Goal: Task Accomplishment & Management: Complete application form

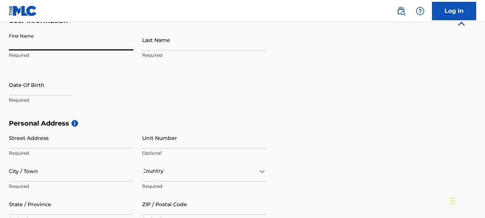
click at [78, 49] on input "First Name" at bounding box center [71, 39] width 124 height 21
type input "[PERSON_NAME]"
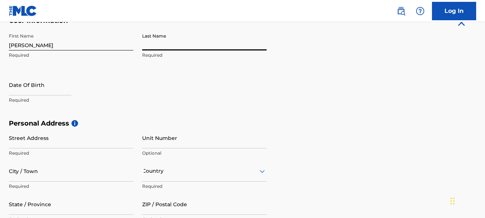
click at [160, 50] on input "Last Name" at bounding box center [204, 39] width 124 height 21
type input "[PERSON_NAME]"
click at [21, 86] on input "text" at bounding box center [40, 84] width 63 height 21
select select "8"
select select "2025"
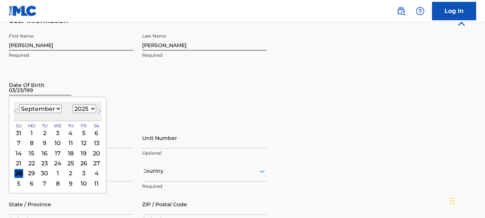
type input "03/23/1994"
click at [138, 94] on div "First Name darius Required Last Name whitfield Required Date Of Birth 03/23/199…" at bounding box center [138, 74] width 258 height 90
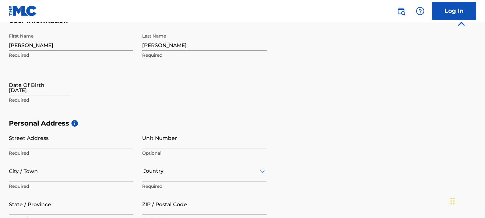
click at [53, 96] on div "03/23/1994" at bounding box center [40, 85] width 63 height 22
select select "8"
select select "2025"
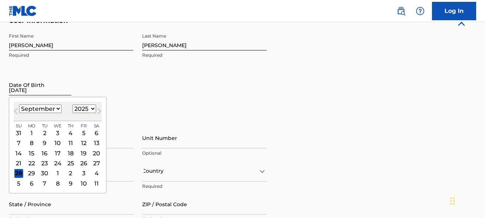
click at [48, 93] on input "03/23/1994" at bounding box center [40, 84] width 63 height 21
select select "2"
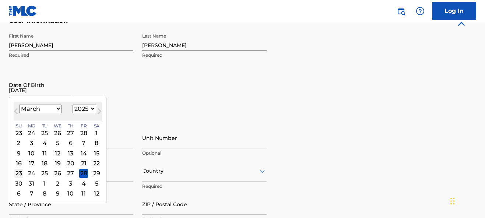
click at [19, 175] on div "23" at bounding box center [18, 173] width 9 height 9
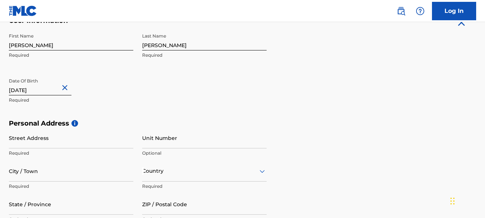
type input "March 23 1994"
click at [94, 106] on div "Date Of Birth March 23 1994 Required" at bounding box center [71, 90] width 124 height 33
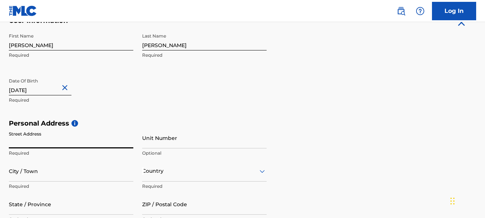
click at [91, 137] on input "Street Address" at bounding box center [71, 137] width 124 height 21
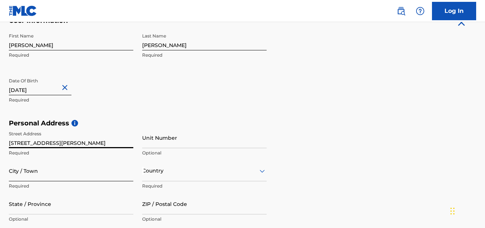
type input "[STREET_ADDRESS][PERSON_NAME]"
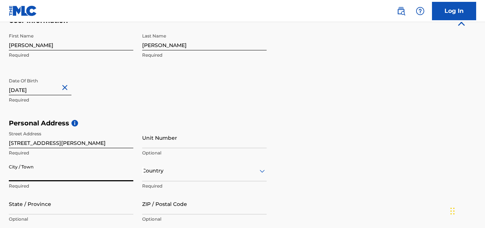
click at [117, 167] on input "City / Town" at bounding box center [71, 170] width 124 height 21
type input "[GEOGRAPHIC_DATA]"
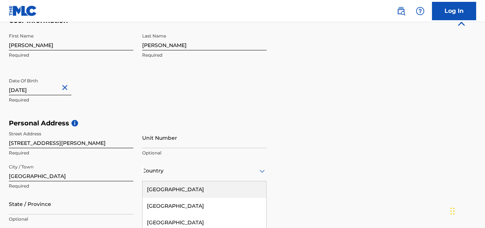
click at [163, 176] on div "United States, 1 of 223. 223 results available. Use Up and Down to choose optio…" at bounding box center [204, 170] width 124 height 21
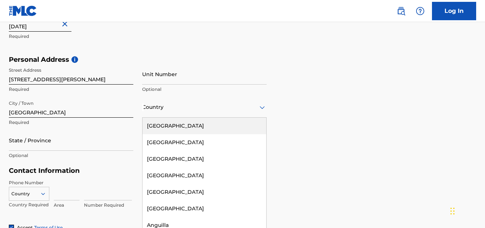
click at [165, 131] on div "[GEOGRAPHIC_DATA]" at bounding box center [204, 126] width 124 height 17
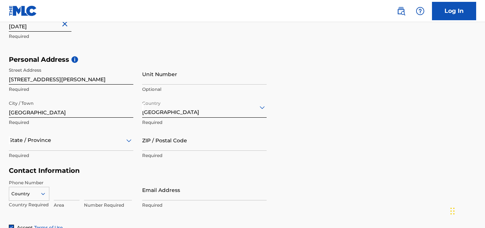
scroll to position [253, 0]
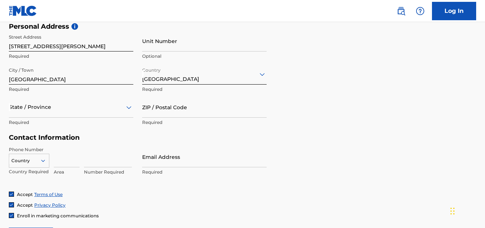
click at [96, 118] on div "State / Province" at bounding box center [71, 107] width 124 height 21
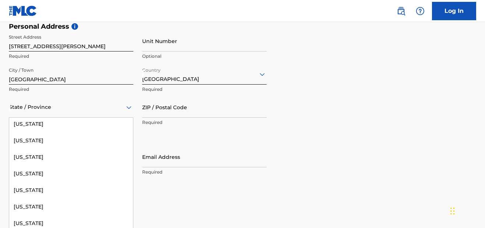
scroll to position [129, 0]
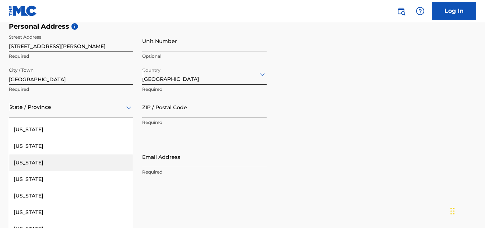
click at [72, 166] on div "[US_STATE]" at bounding box center [71, 163] width 124 height 17
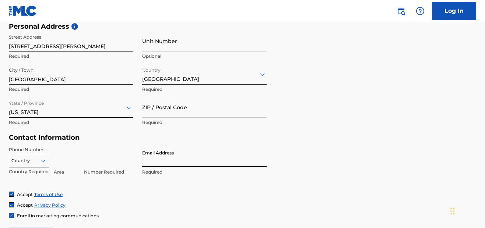
click at [163, 166] on input "Email Address" at bounding box center [204, 157] width 124 height 21
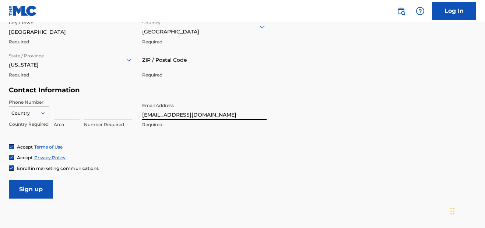
scroll to position [316, 0]
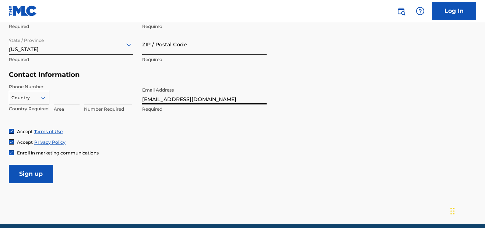
type input "[EMAIL_ADDRESS][DOMAIN_NAME]"
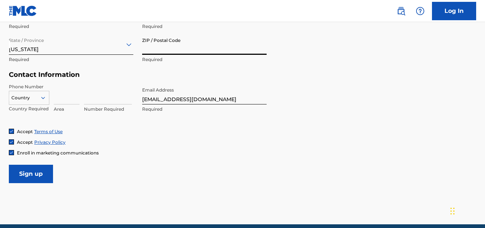
click at [193, 46] on input "ZIP / Postal Code" at bounding box center [204, 44] width 124 height 21
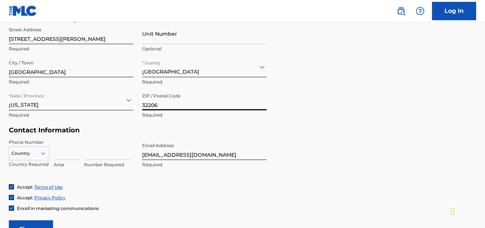
scroll to position [270, 0]
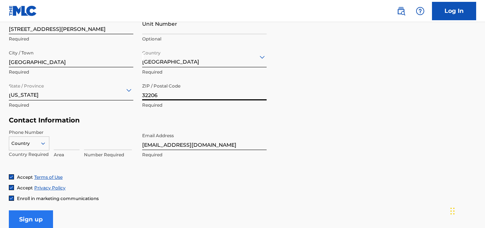
type input "32206"
click at [44, 216] on input "Sign up" at bounding box center [31, 220] width 44 height 18
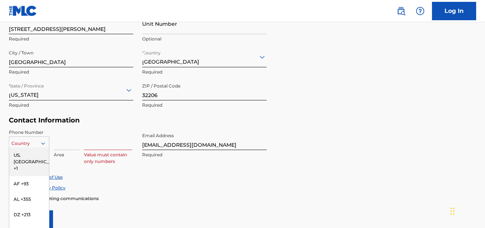
scroll to position [300, 0]
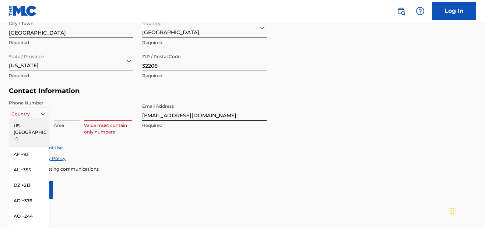
click at [45, 118] on div "US, CA +1, 1 of 216. 216 results available. Use Up and Down to choose options, …" at bounding box center [29, 112] width 40 height 11
click at [39, 129] on div "US, [GEOGRAPHIC_DATA] +1" at bounding box center [29, 132] width 40 height 29
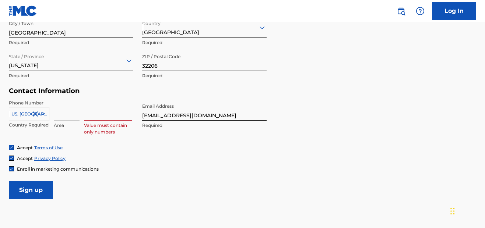
click at [94, 116] on input at bounding box center [108, 110] width 48 height 21
click at [93, 138] on div "Phone Number US, CA +1 Country Required Area Value must contain only numbers Em…" at bounding box center [138, 122] width 258 height 45
click at [94, 154] on div "Accept Terms of Use Accept Privacy Policy Enroll in marketing communications" at bounding box center [242, 159] width 467 height 28
click at [71, 113] on input at bounding box center [67, 110] width 26 height 21
type input "904"
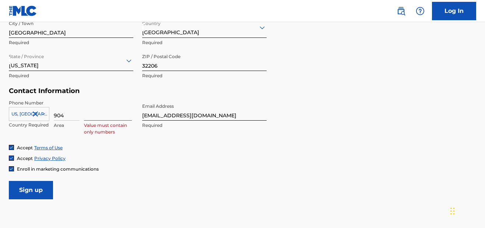
click at [105, 110] on input at bounding box center [108, 110] width 48 height 21
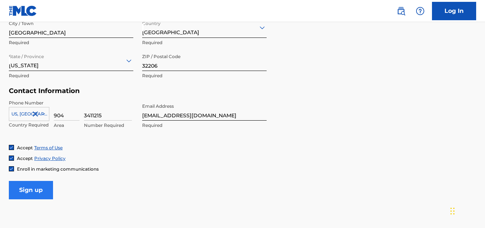
type input "3411215"
click at [40, 190] on input "Sign up" at bounding box center [31, 190] width 44 height 18
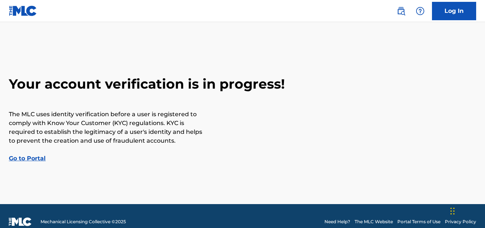
click at [37, 161] on link "Go to Portal" at bounding box center [27, 158] width 37 height 7
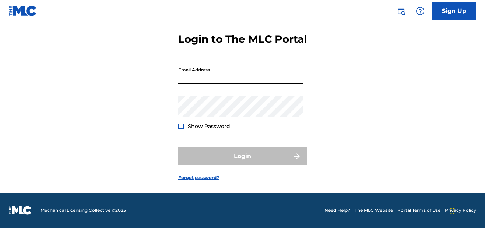
scroll to position [42, 0]
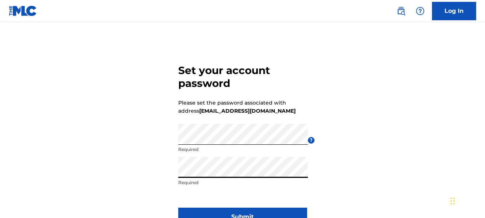
scroll to position [35, 0]
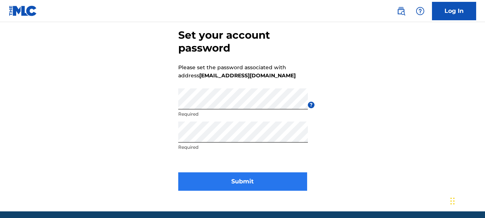
click at [230, 179] on button "Submit" at bounding box center [242, 181] width 129 height 18
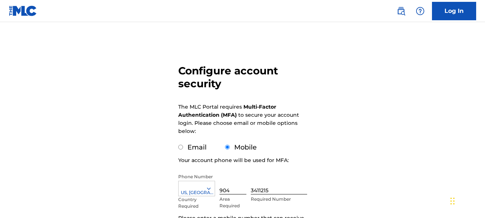
scroll to position [35, 0]
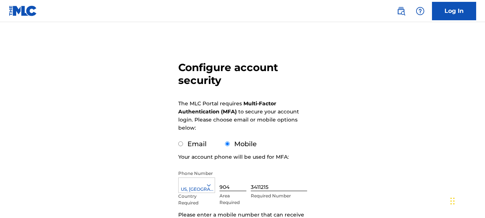
click at [183, 145] on input "Email" at bounding box center [180, 143] width 5 height 5
radio input "true"
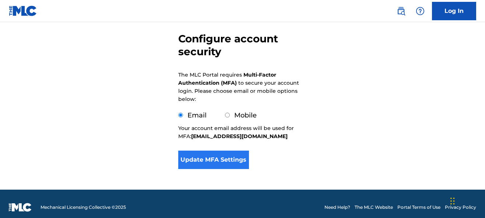
scroll to position [71, 0]
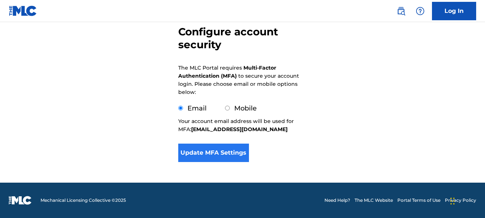
click at [211, 156] on button "Update MFA Settings" at bounding box center [213, 153] width 71 height 18
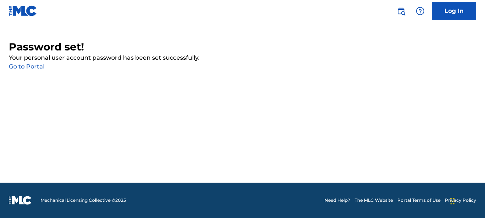
click at [32, 69] on link "Go to Portal" at bounding box center [27, 66] width 36 height 7
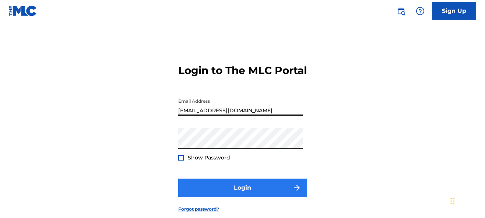
type input "[EMAIL_ADDRESS][DOMAIN_NAME]"
click at [223, 197] on button "Login" at bounding box center [242, 188] width 129 height 18
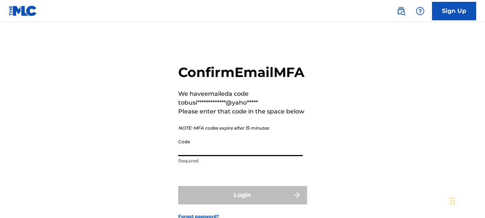
click at [253, 156] on input "Code" at bounding box center [240, 145] width 124 height 21
paste input "613764"
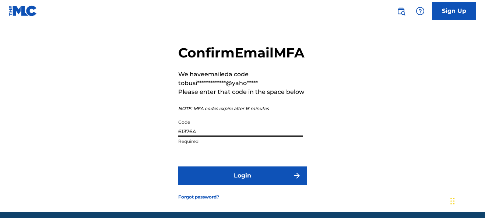
scroll to position [24, 0]
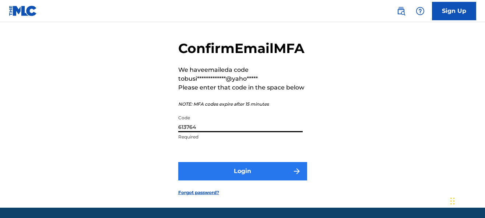
type input "613764"
click at [243, 180] on button "Login" at bounding box center [242, 171] width 129 height 18
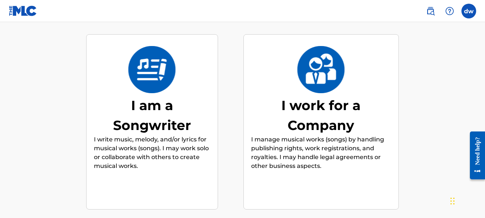
click at [174, 144] on p "I write music, melody, and/or lyrics for musical works (songs). I may work solo…" at bounding box center [152, 152] width 116 height 35
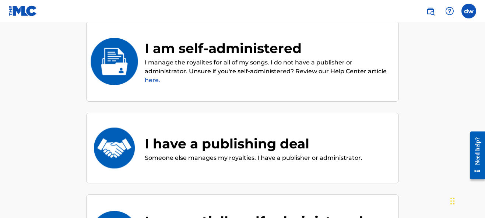
scroll to position [50, 0]
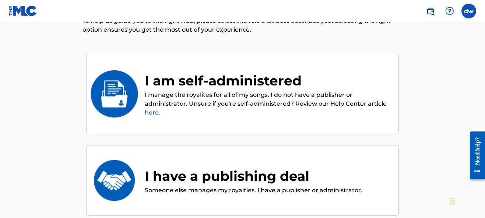
click at [178, 102] on p "I manage the royalites for all of my songs. I do not have a publisher or admini…" at bounding box center [268, 104] width 246 height 27
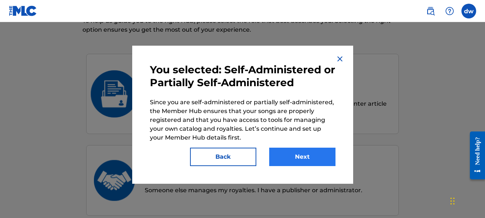
click at [285, 155] on button "Next" at bounding box center [302, 157] width 66 height 18
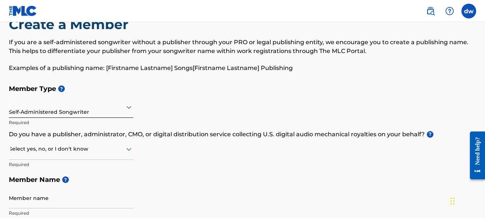
scroll to position [27, 0]
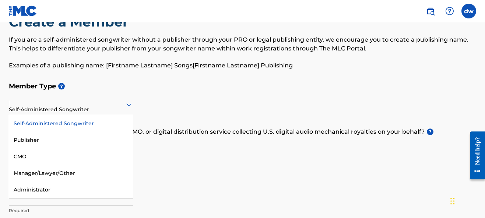
click at [112, 111] on div "Self-Administered Songwriter" at bounding box center [71, 104] width 124 height 18
click at [108, 123] on div "Self-Administered Songwriter" at bounding box center [71, 123] width 124 height 17
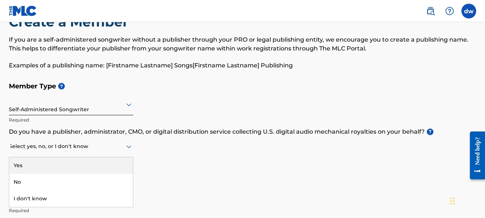
click at [105, 152] on div "Select yes, no, or I don't know" at bounding box center [71, 146] width 124 height 21
click at [104, 155] on div "Select yes, no, or I don't know" at bounding box center [71, 146] width 124 height 21
click at [104, 151] on div "Select yes, no, or I don't know" at bounding box center [71, 146] width 124 height 21
click at [100, 164] on div "Yes" at bounding box center [71, 165] width 124 height 17
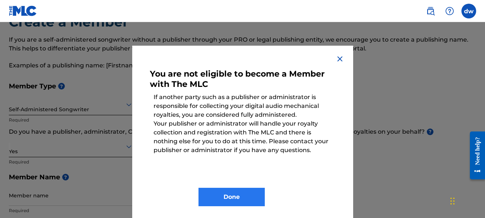
click at [241, 192] on button "Done" at bounding box center [231, 197] width 66 height 18
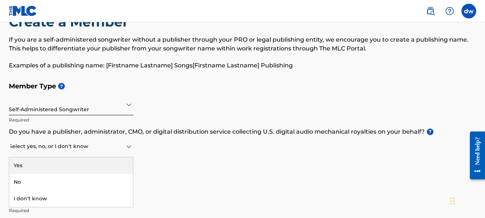
click at [130, 148] on icon at bounding box center [128, 146] width 5 height 3
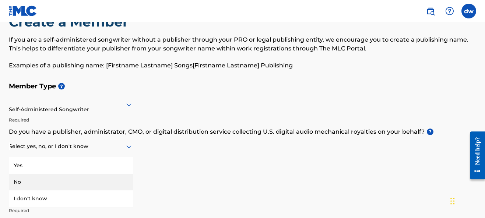
click at [104, 182] on div "No" at bounding box center [71, 182] width 124 height 17
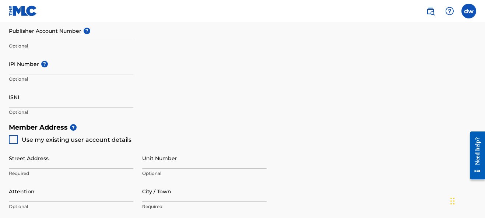
scroll to position [241, 0]
type input "[PERSON_NAME] Whit"
click at [17, 140] on div at bounding box center [13, 139] width 9 height 9
type input "[STREET_ADDRESS][PERSON_NAME]"
type input "[GEOGRAPHIC_DATA]"
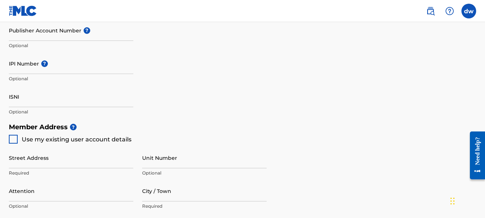
type input "[US_STATE]"
type input "32206"
type input "904"
type input "3411215"
type input "[EMAIL_ADDRESS][DOMAIN_NAME]"
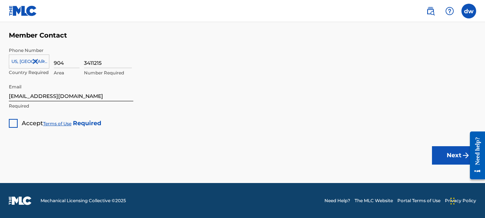
scroll to position [500, 0]
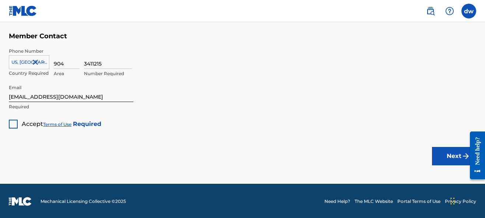
click at [18, 123] on div "Accept Terms of Use Required" at bounding box center [55, 121] width 92 height 14
click at [16, 123] on div at bounding box center [13, 124] width 9 height 9
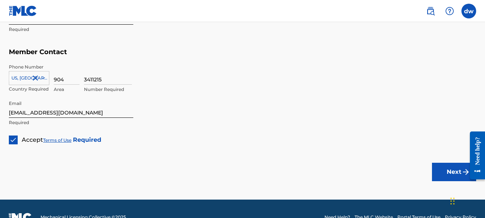
scroll to position [479, 0]
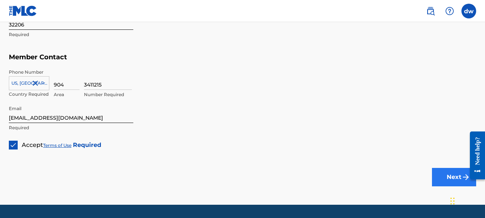
click at [446, 175] on button "Next" at bounding box center [454, 177] width 44 height 18
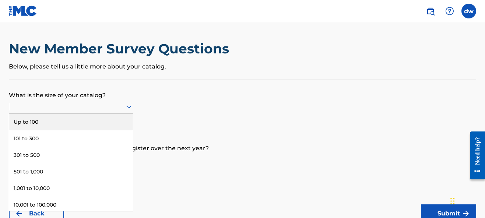
click at [128, 112] on div "Up to 100, 1 of 9. 9 results available. Use Up and Down to choose options, pres…" at bounding box center [71, 107] width 124 height 14
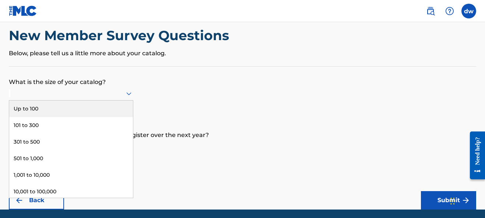
scroll to position [14, 0]
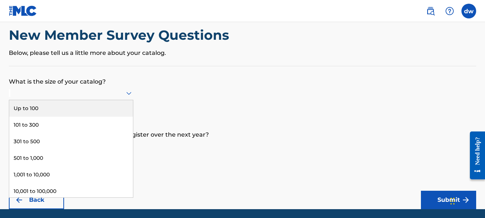
click at [111, 117] on div "Up to 100" at bounding box center [71, 108] width 124 height 17
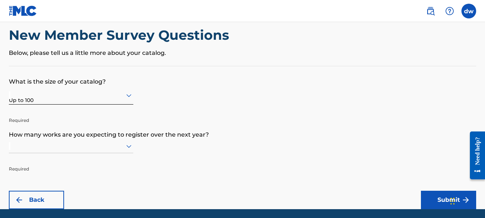
scroll to position [67, 0]
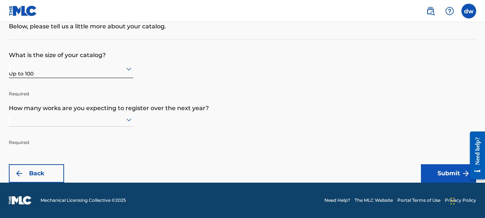
click at [107, 127] on div at bounding box center [71, 120] width 124 height 14
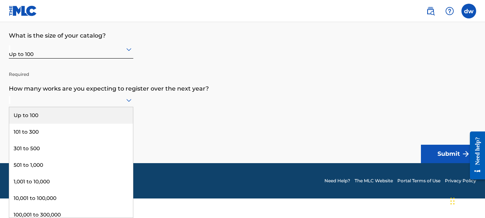
click at [98, 123] on div "Up to 100" at bounding box center [71, 115] width 124 height 17
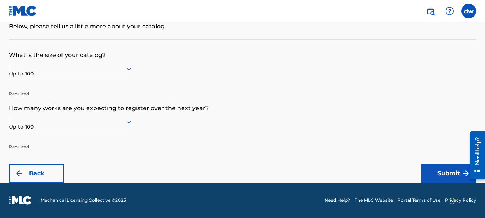
scroll to position [40, 0]
click at [440, 172] on button "Submit" at bounding box center [448, 173] width 55 height 18
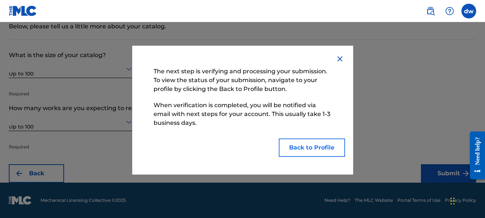
click at [324, 148] on button "Back to Profile" at bounding box center [312, 147] width 66 height 18
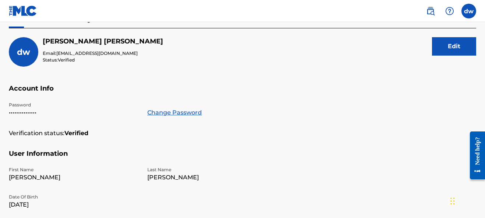
scroll to position [64, 0]
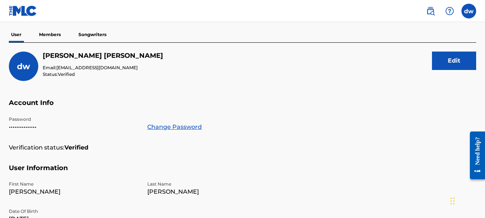
click at [59, 33] on p "Members" at bounding box center [50, 34] width 26 height 15
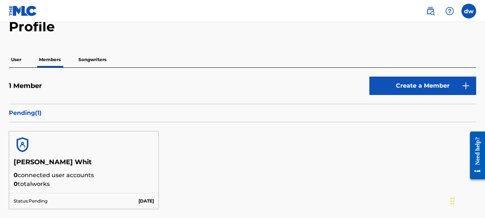
scroll to position [40, 0]
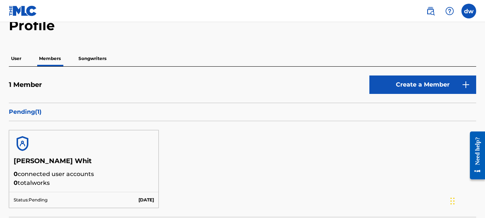
click at [90, 56] on p "Songwriters" at bounding box center [92, 58] width 32 height 15
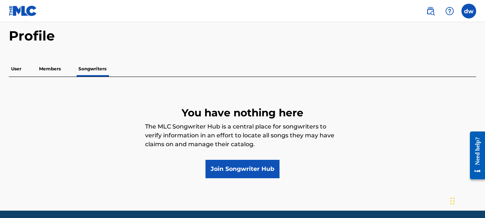
scroll to position [35, 0]
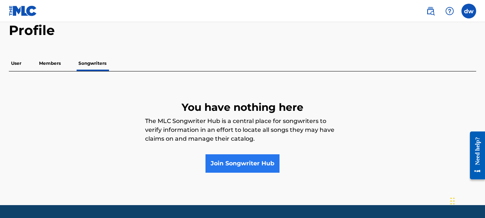
click at [236, 167] on link "Join Songwriter Hub" at bounding box center [242, 163] width 74 height 18
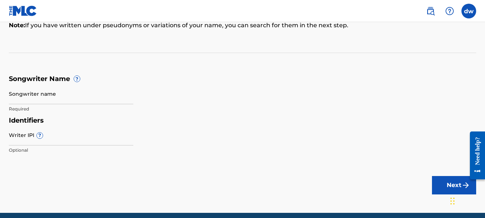
scroll to position [91, 0]
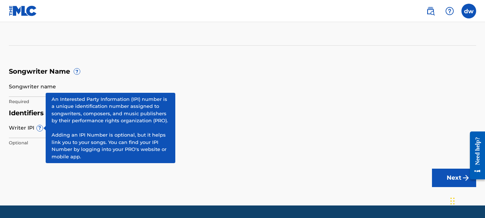
click at [39, 129] on span "?" at bounding box center [40, 128] width 6 height 6
click at [39, 129] on input "Writer IPI ?" at bounding box center [71, 127] width 124 height 21
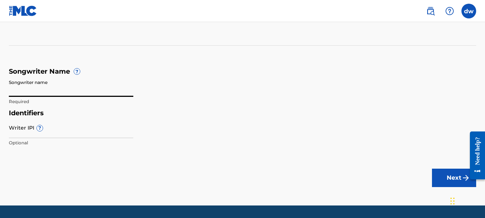
click at [44, 95] on input "Songwriter name" at bounding box center [71, 86] width 124 height 21
type input "Call Out"
click at [445, 177] on button "Next" at bounding box center [454, 178] width 44 height 18
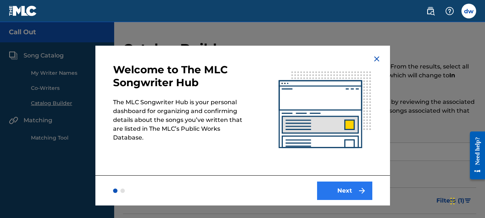
click at [348, 190] on button "Next" at bounding box center [344, 190] width 55 height 18
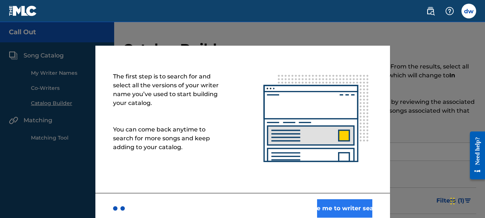
click at [348, 206] on button "Take me to writer search" at bounding box center [344, 208] width 55 height 18
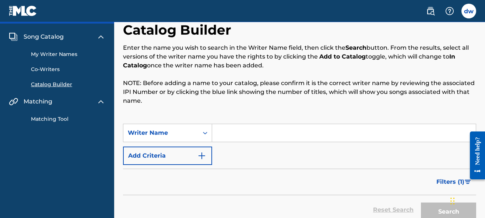
scroll to position [20, 0]
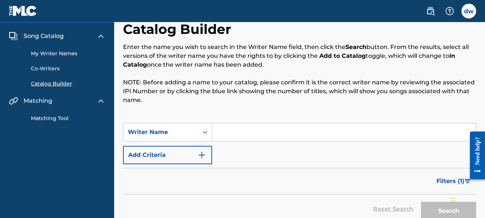
click at [216, 133] on input "Search Form" at bounding box center [344, 132] width 264 height 18
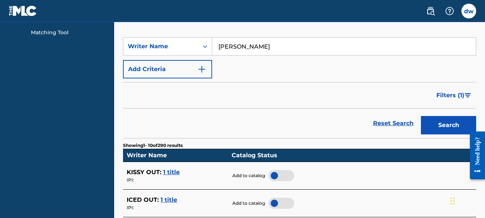
scroll to position [104, 0]
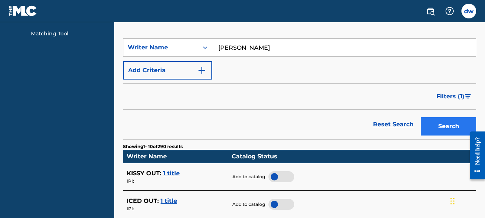
type input "[PERSON_NAME]"
click at [444, 133] on button "Search" at bounding box center [448, 126] width 55 height 18
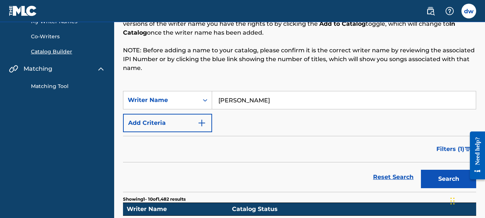
scroll to position [52, 0]
